Goal: Information Seeking & Learning: Find specific fact

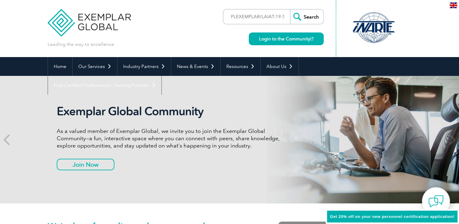
type input "PLEXEMPLAR/LAIAT-19-5093"
click at [290, 9] on input "Search" at bounding box center [306, 16] width 33 height 15
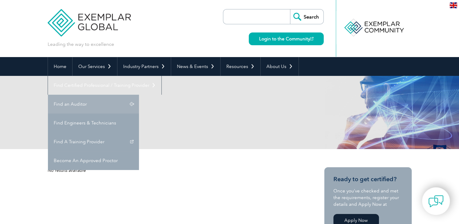
click at [139, 95] on link "Find an Auditor" at bounding box center [93, 104] width 91 height 19
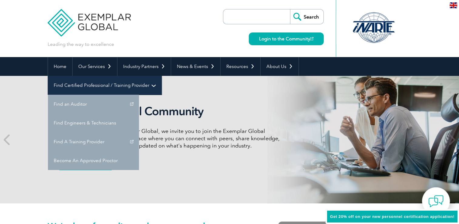
click at [161, 76] on link "Find Certified Professional / Training Provider" at bounding box center [104, 85] width 113 height 19
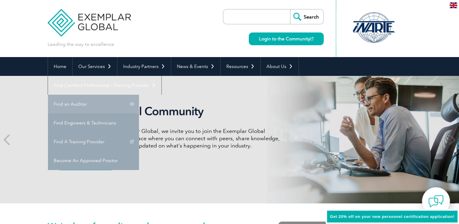
click at [139, 95] on link "Find an Auditor" at bounding box center [93, 104] width 91 height 19
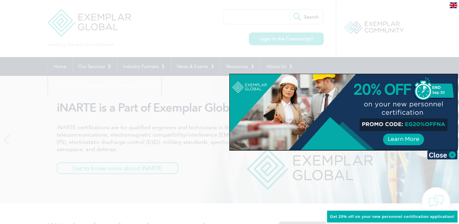
click at [353, 34] on div at bounding box center [229, 112] width 459 height 224
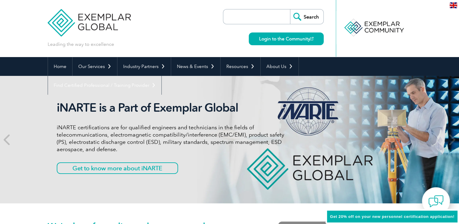
click at [252, 18] on input "search" at bounding box center [258, 16] width 64 height 15
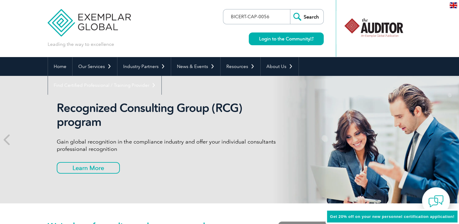
type input "BICERT-CAP-0056"
click at [290, 9] on input "Search" at bounding box center [306, 16] width 33 height 15
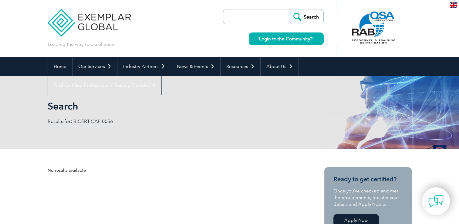
drag, startPoint x: 0, startPoint y: 0, endPoint x: 252, endPoint y: 18, distance: 252.5
click at [252, 18] on input "search" at bounding box center [258, 16] width 64 height 15
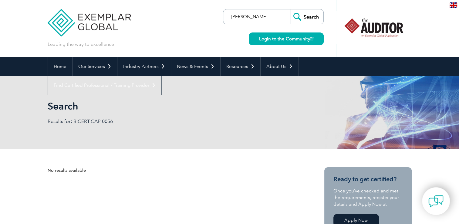
type input "[PERSON_NAME]"
click at [290, 9] on input "Search" at bounding box center [306, 16] width 33 height 15
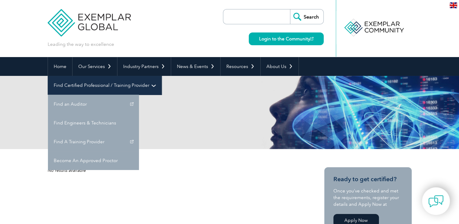
click at [161, 76] on link "Find Certified Professional / Training Provider" at bounding box center [104, 85] width 113 height 19
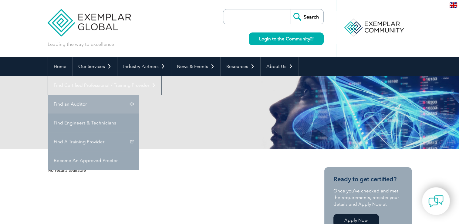
click at [139, 95] on link "Find an Auditor" at bounding box center [93, 104] width 91 height 19
